Goal: Information Seeking & Learning: Understand process/instructions

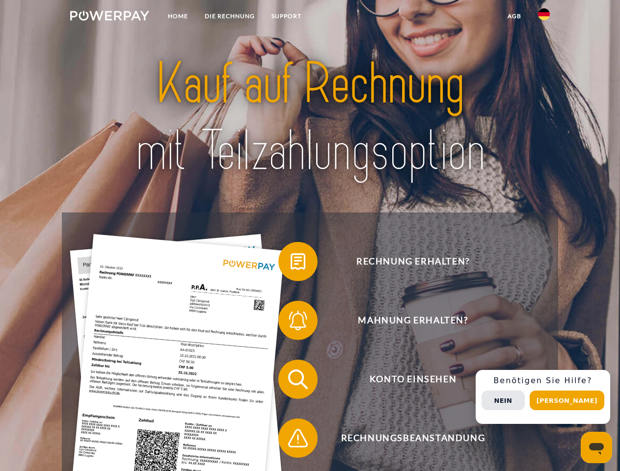
click at [109, 17] on img at bounding box center [109, 16] width 79 height 10
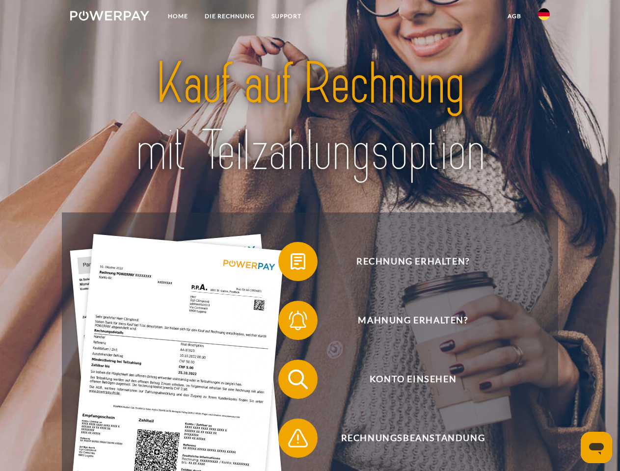
click at [544, 17] on img at bounding box center [544, 14] width 12 height 12
click at [514, 16] on link "agb" at bounding box center [514, 16] width 30 height 18
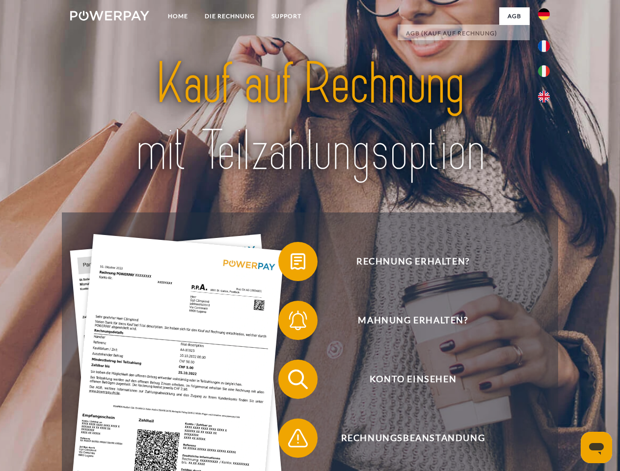
click at [290, 263] on span at bounding box center [283, 261] width 49 height 49
click at [290, 322] on span at bounding box center [283, 320] width 49 height 49
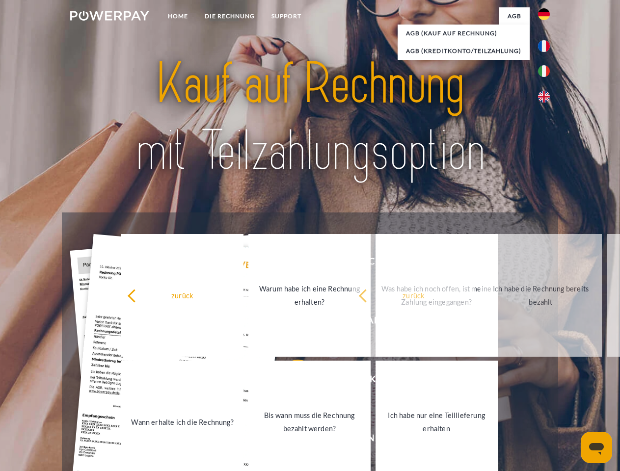
click at [290, 381] on link "Bis wann muss die Rechnung bezahlt werden?" at bounding box center [309, 422] width 122 height 123
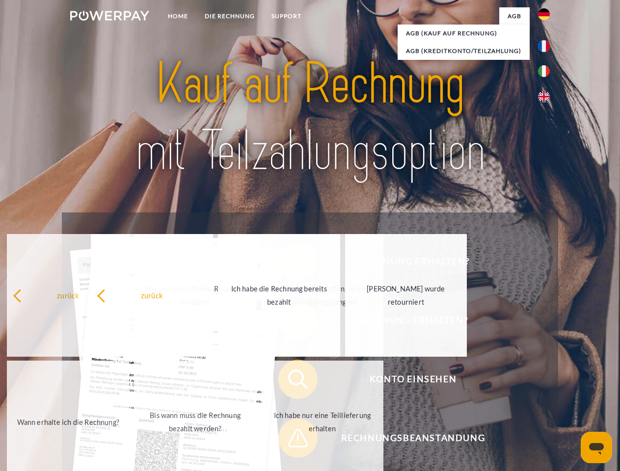
click at [290, 440] on span at bounding box center [283, 438] width 49 height 49
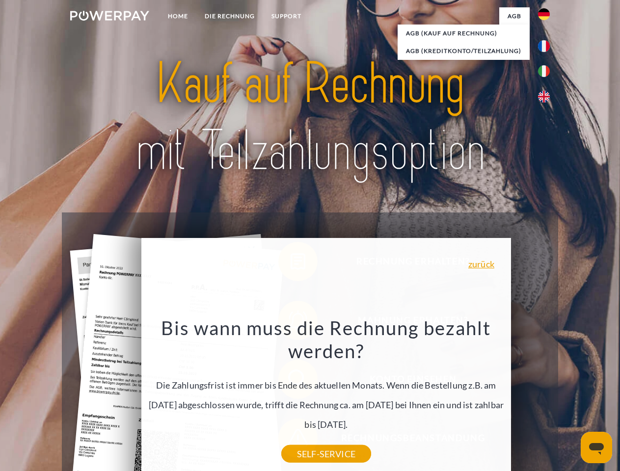
click at [546, 397] on div "Rechnung erhalten? Mahnung erhalten? Konto einsehen" at bounding box center [309, 408] width 495 height 392
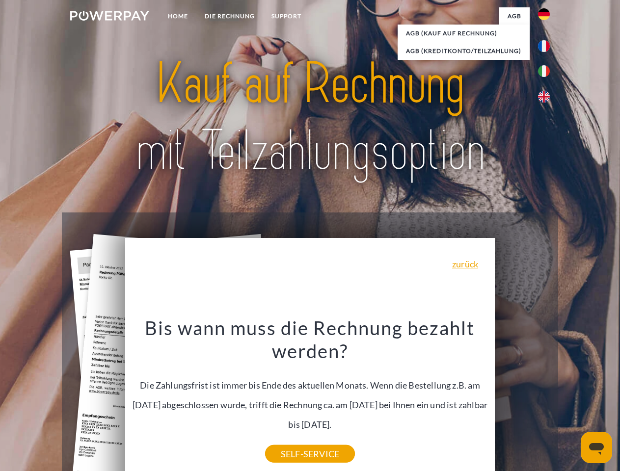
click at [522, 399] on span "Konto einsehen" at bounding box center [412, 379] width 240 height 39
click at [570, 400] on header "Home DIE RECHNUNG SUPPORT" at bounding box center [310, 339] width 620 height 678
